Goal: Task Accomplishment & Management: Manage account settings

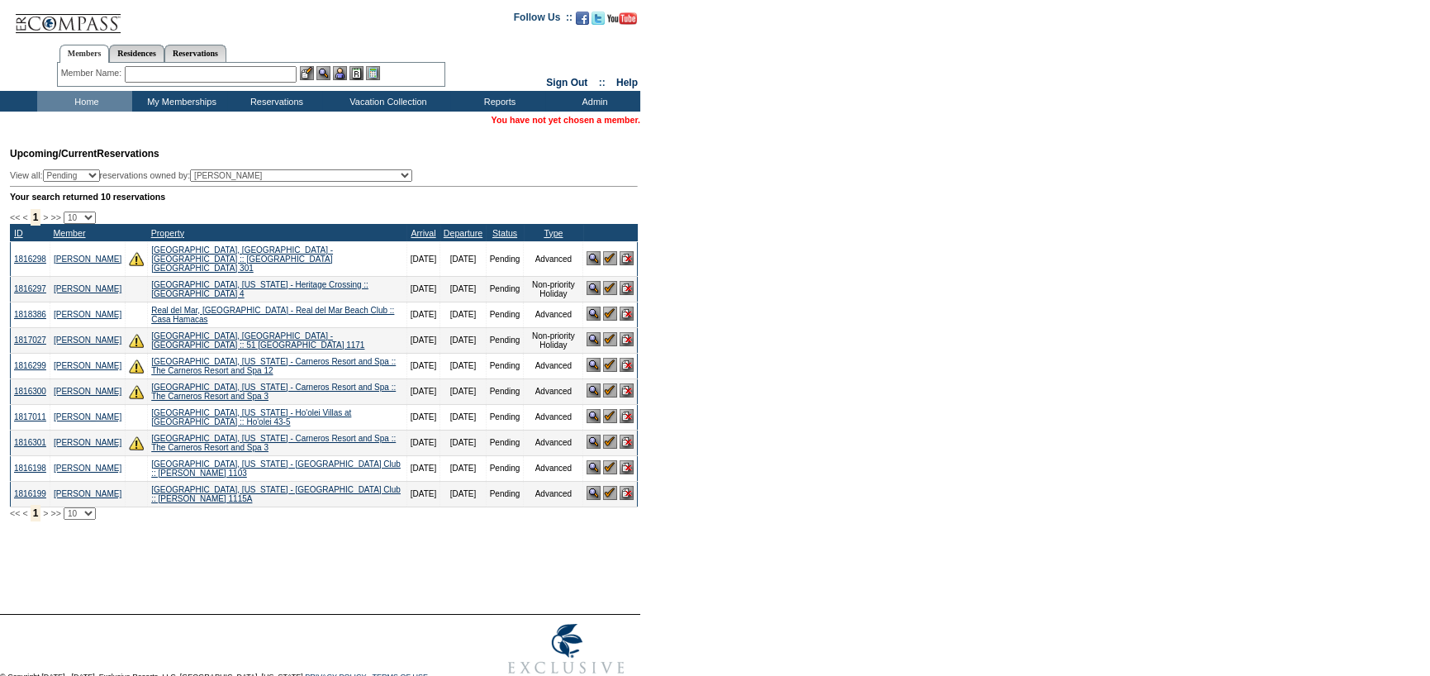
click at [210, 77] on input "text" at bounding box center [211, 74] width 172 height 17
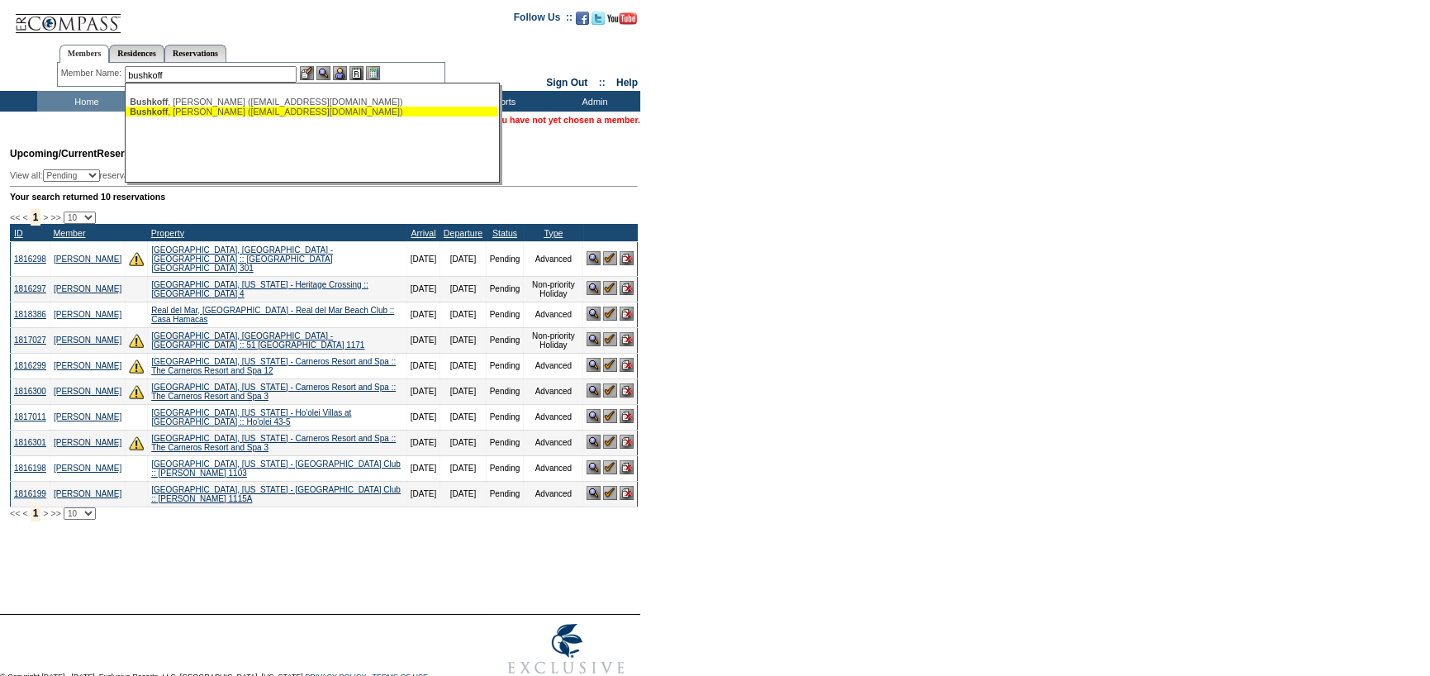
click at [273, 109] on div "[PERSON_NAME] ([EMAIL_ADDRESS][DOMAIN_NAME])" at bounding box center [312, 112] width 364 height 10
type input "[PERSON_NAME] ([EMAIL_ADDRESS][DOMAIN_NAME])"
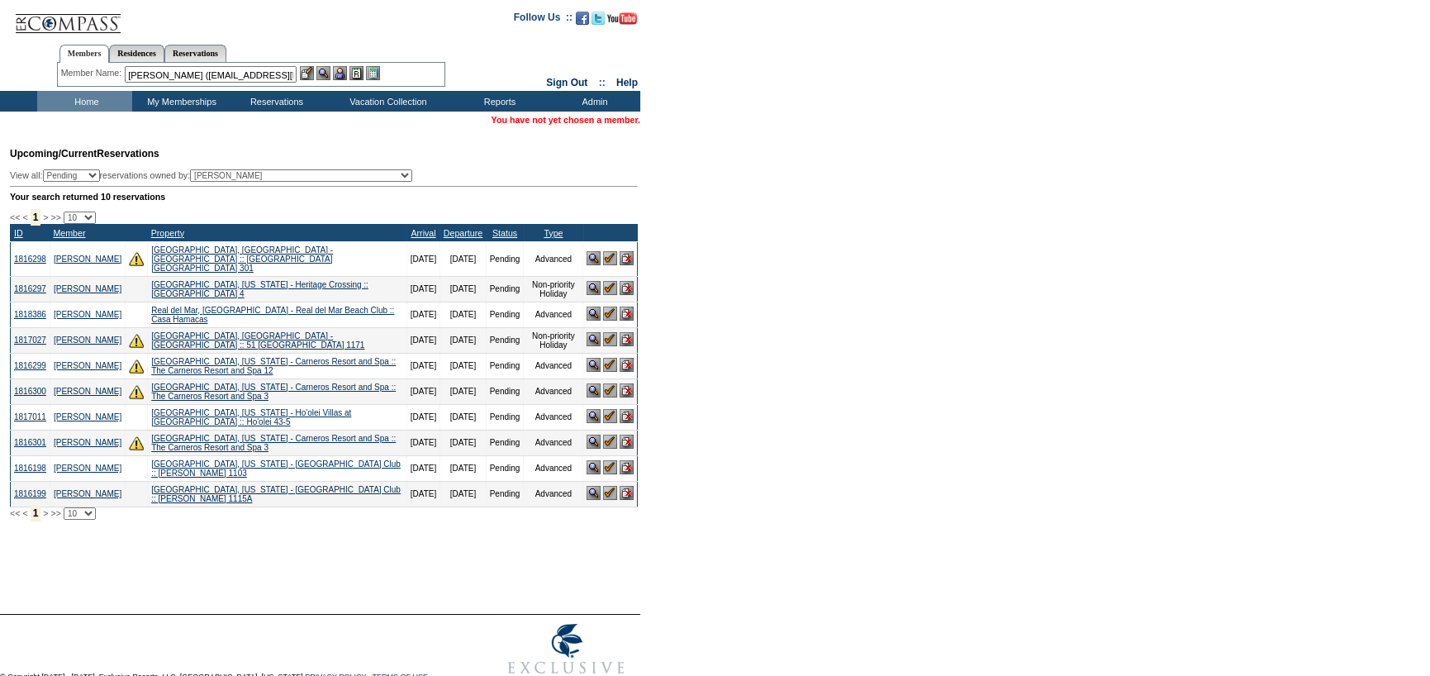
click at [345, 75] on img at bounding box center [340, 73] width 14 height 14
click at [324, 78] on img at bounding box center [323, 73] width 14 height 14
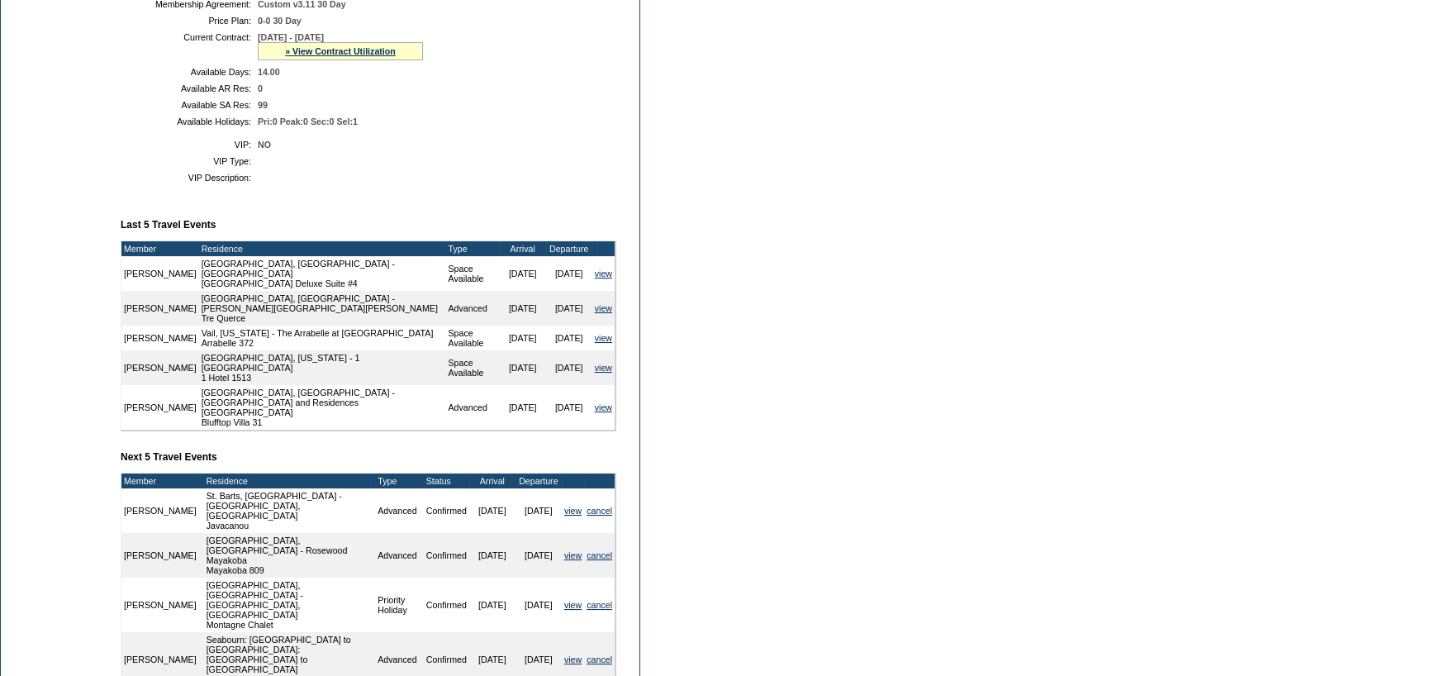
scroll to position [545, 0]
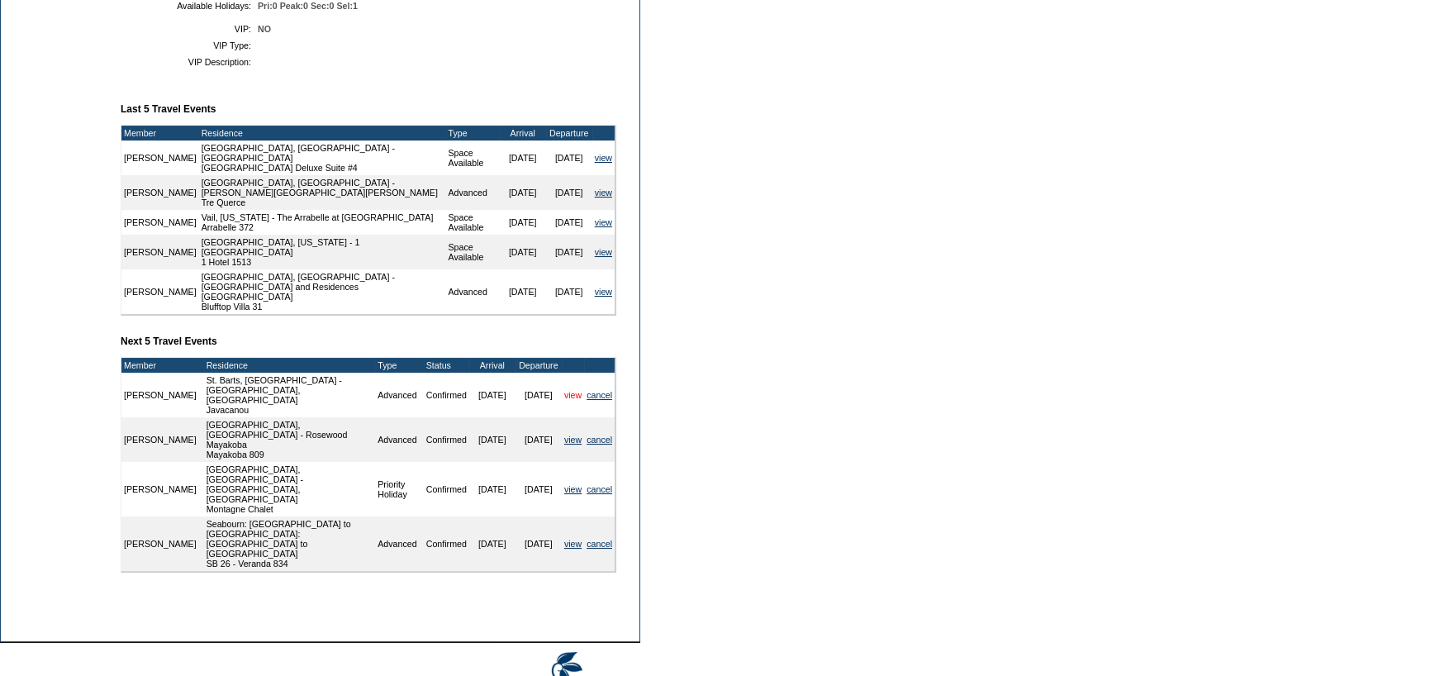
click at [577, 390] on link "view" at bounding box center [572, 395] width 17 height 10
